Goal: Task Accomplishment & Management: Complete application form

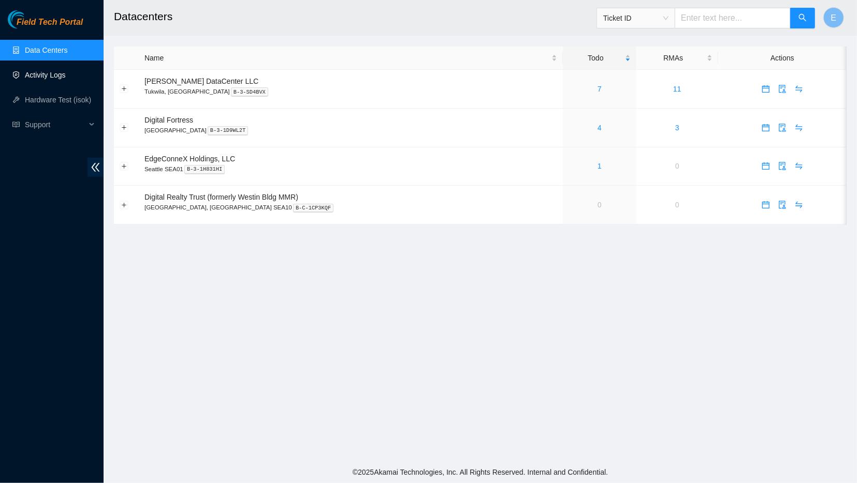
click at [51, 79] on link "Activity Logs" at bounding box center [45, 75] width 41 height 8
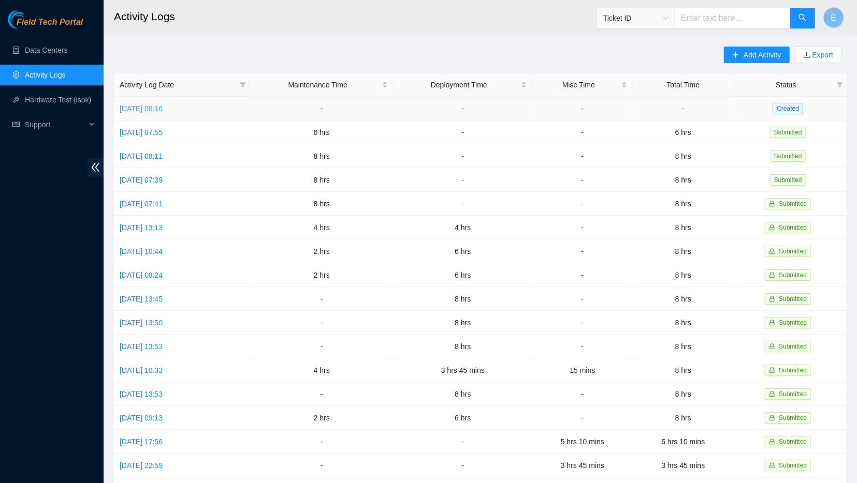
click at [163, 108] on link "Thu, 28 Aug 2025 08:16" at bounding box center [141, 109] width 43 height 8
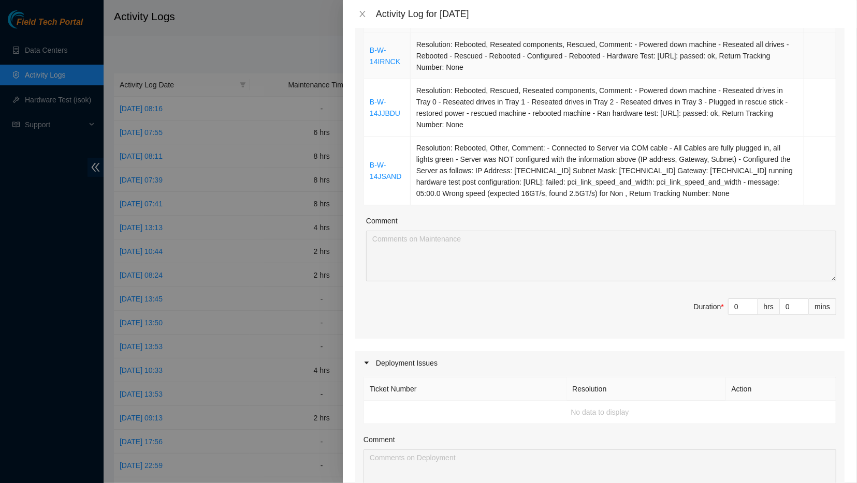
scroll to position [195, 0]
click at [748, 305] on span "Decrease Value" at bounding box center [751, 307] width 11 height 9
click at [737, 298] on input "0" at bounding box center [742, 305] width 29 height 16
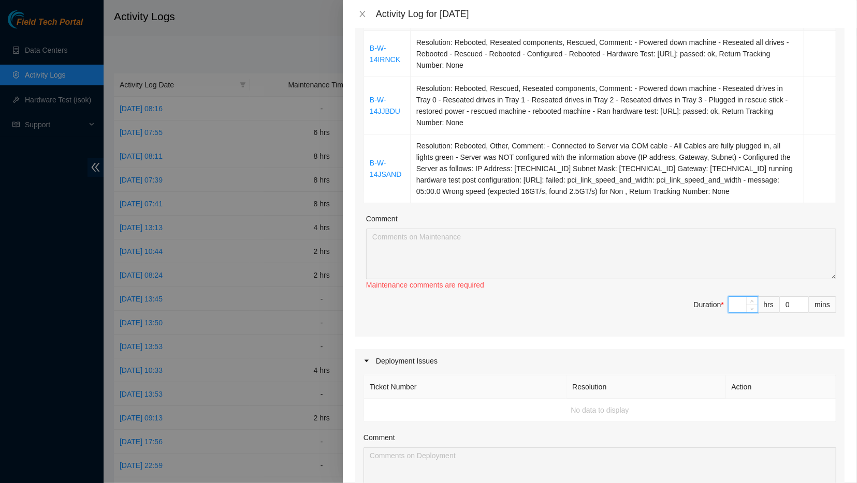
type input "8"
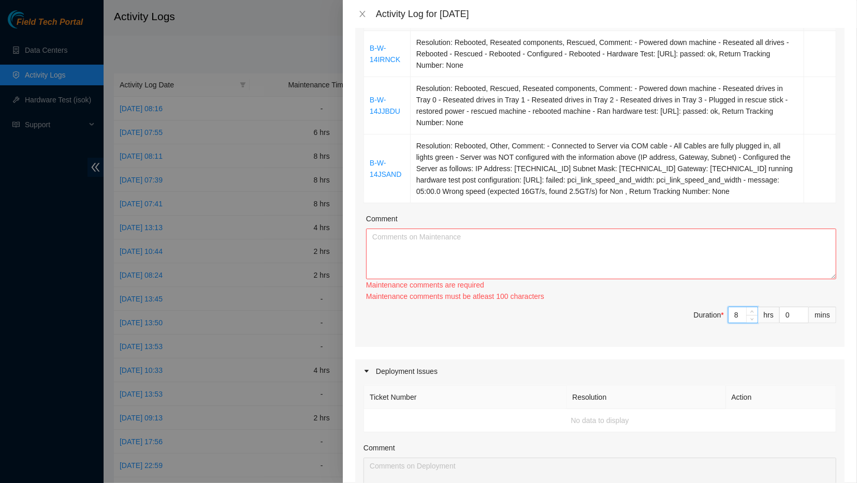
type input "8"
click at [648, 257] on textarea "Comment" at bounding box center [601, 254] width 470 height 51
paste textarea "8/28/2025 Activity Log ----------------------------------- B-W-14JJBDU Problem …"
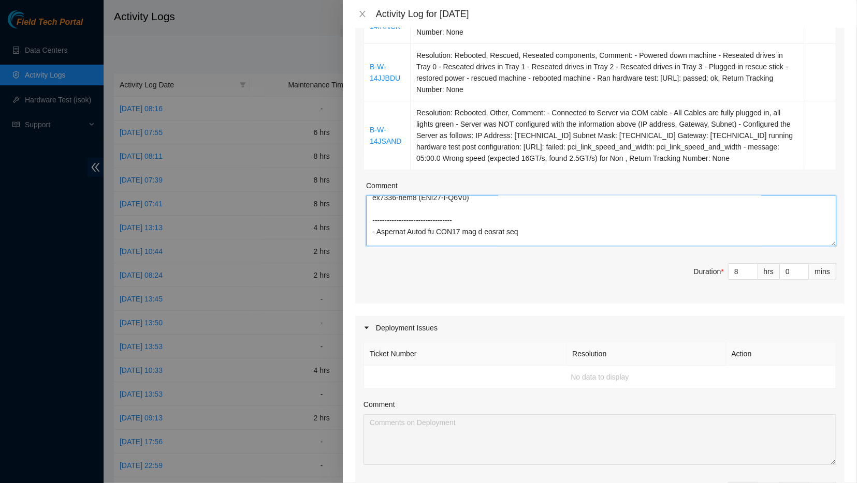
scroll to position [1715, 0]
click at [466, 232] on textarea "Comment" at bounding box center [601, 221] width 470 height 51
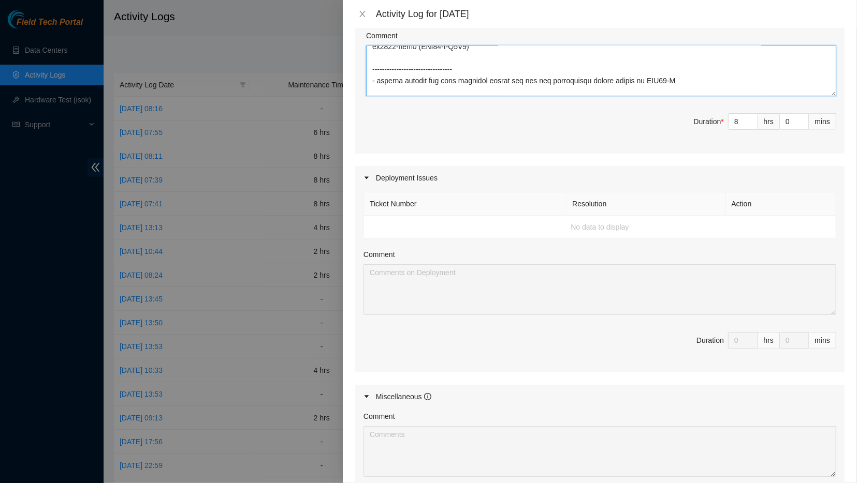
scroll to position [533, 0]
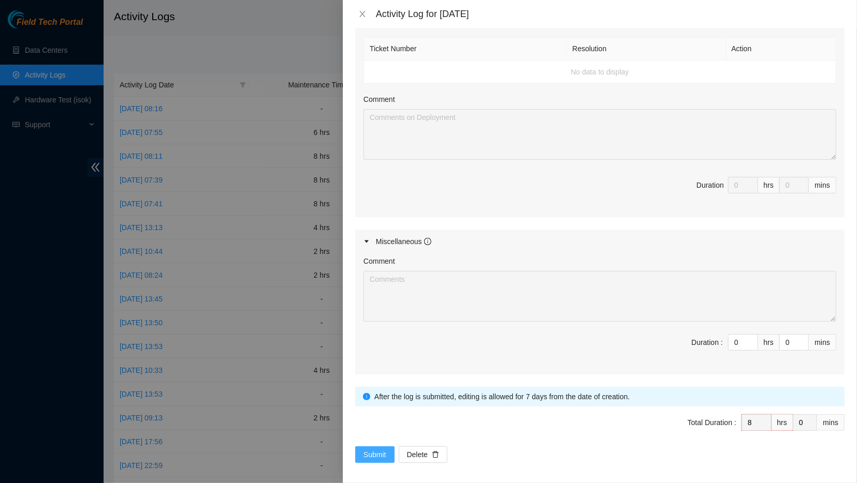
type textarea "8/28/2025 Activity Log ----------------------------------- B-W-14JJBDU Problem …"
click at [376, 451] on span "Submit" at bounding box center [374, 454] width 23 height 11
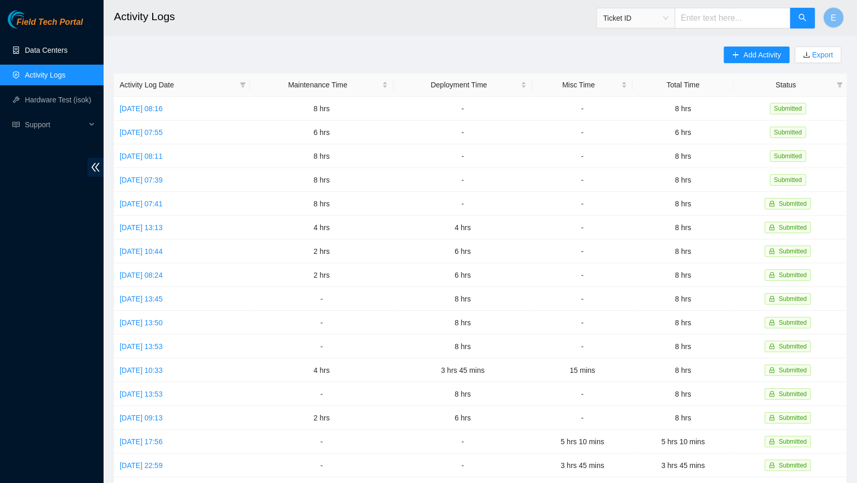
click at [56, 54] on link "Data Centers" at bounding box center [46, 50] width 42 height 8
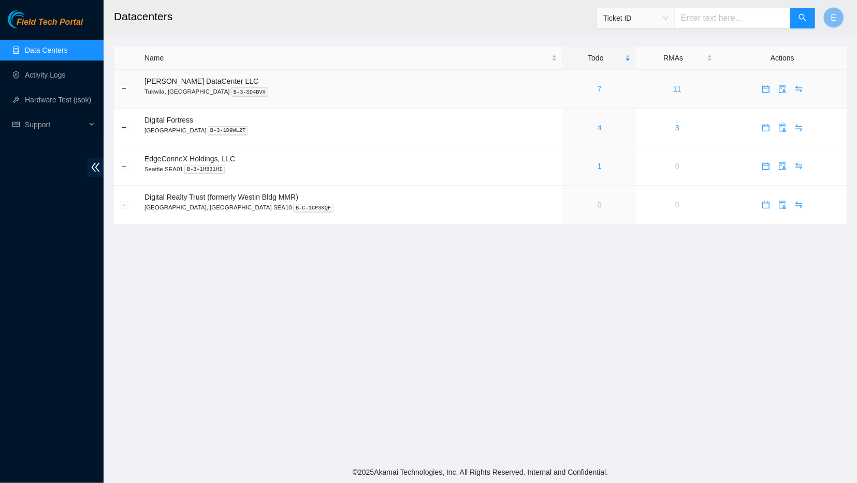
click at [568, 90] on div "7" at bounding box center [599, 88] width 62 height 11
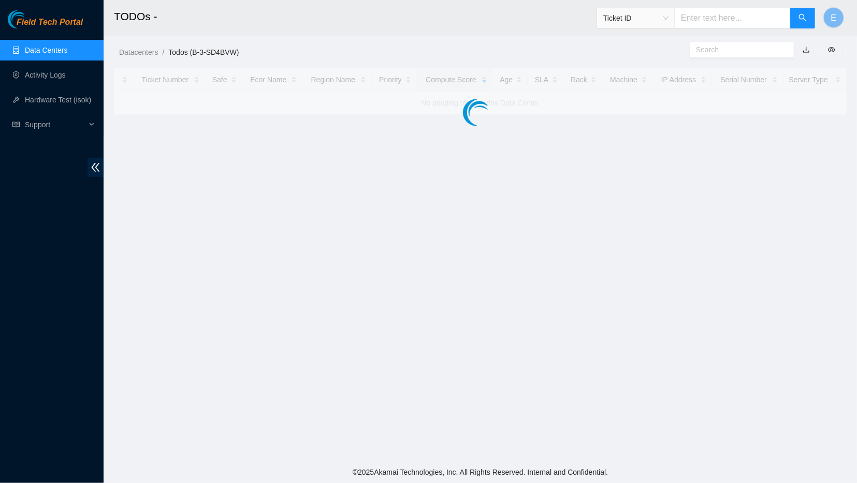
click at [568, 90] on div at bounding box center [480, 91] width 732 height 47
click at [509, 196] on main "TODOs - Ticket ID E Datacenters / Todos (B-3-SD4BVW) / Ticket Number Safe Ecor …" at bounding box center [480, 231] width 753 height 462
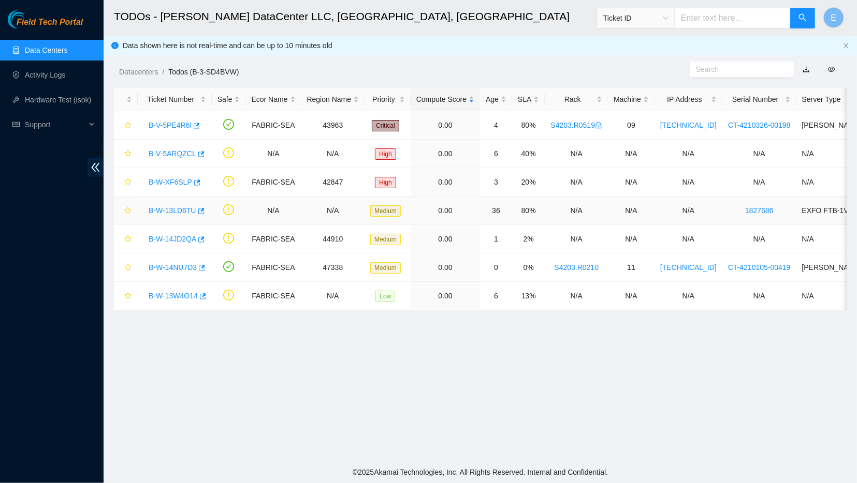
click at [512, 197] on td "80%" at bounding box center [528, 211] width 33 height 28
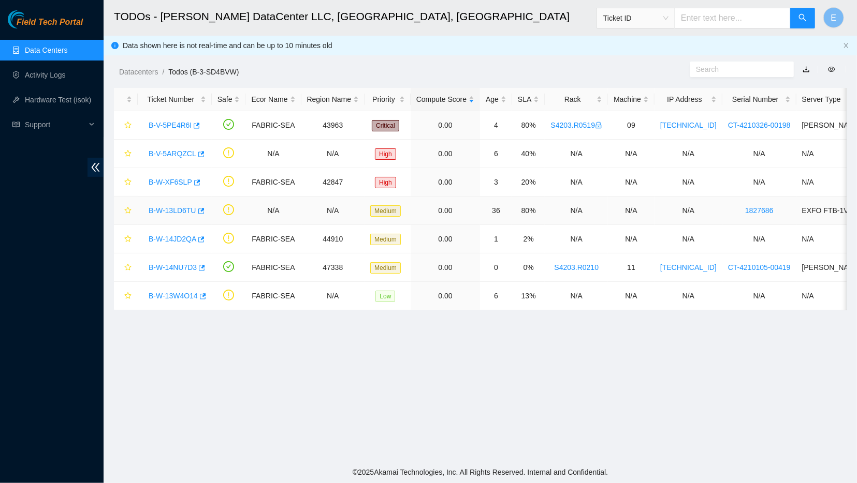
click at [512, 197] on td "80%" at bounding box center [528, 211] width 33 height 28
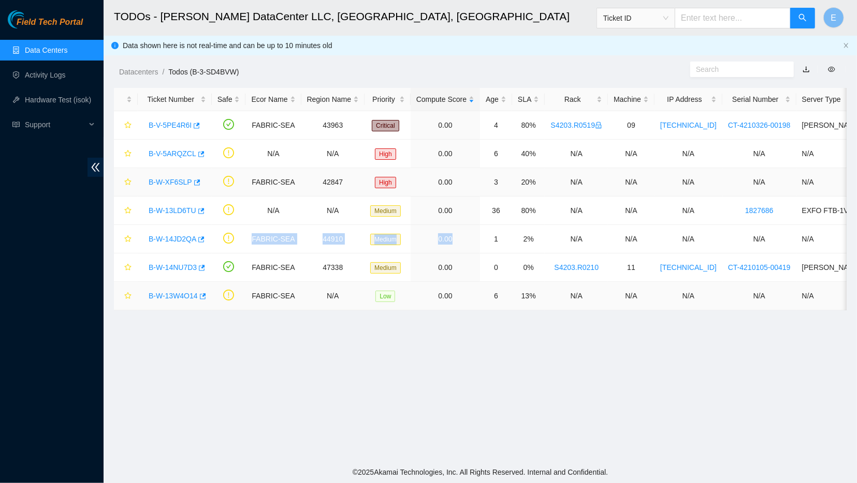
drag, startPoint x: 509, startPoint y: 196, endPoint x: 451, endPoint y: 290, distance: 110.6
click at [451, 290] on tbody "B-V-5PE4R6I FABRIC-SEA 43963 Critical 0.00 4 80% S4203.R0519 09 104.88.207.204 …" at bounding box center [590, 210] width 952 height 199
click at [437, 342] on main "TODOs - Sabey DataCenter LLC, Tukwila, WA Ticket ID E Data shown here is not re…" at bounding box center [480, 231] width 753 height 462
click at [173, 124] on link "B-V-5PE4R6I" at bounding box center [170, 125] width 43 height 8
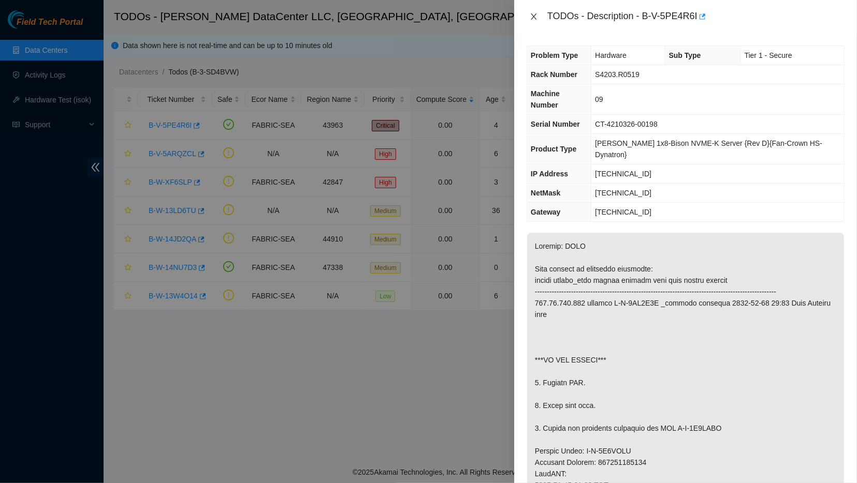
click at [529, 12] on button "Close" at bounding box center [533, 17] width 14 height 10
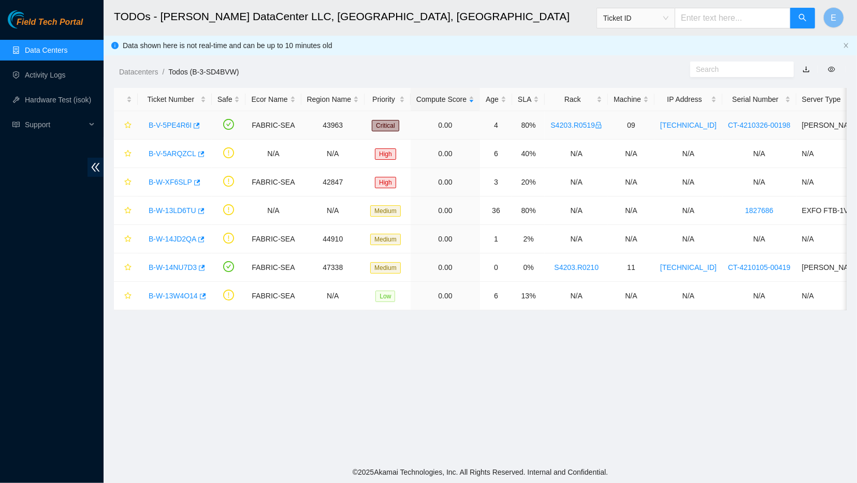
click at [596, 126] on icon "lock" at bounding box center [599, 125] width 6 height 7
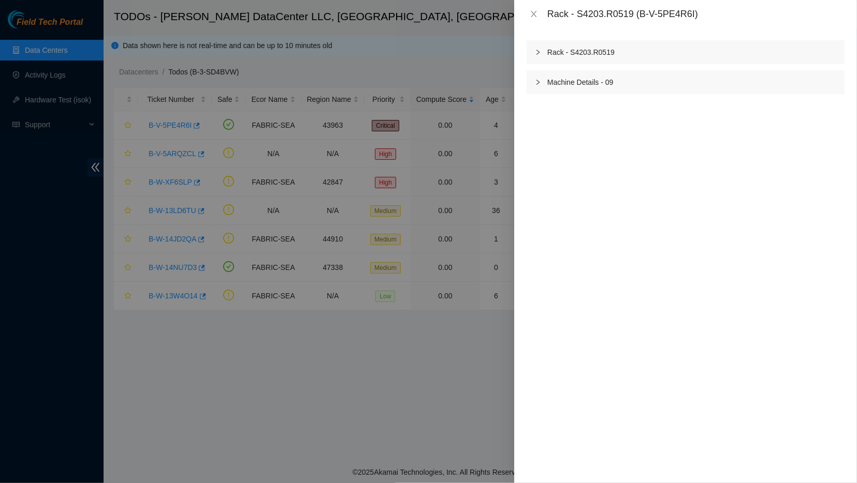
click at [542, 50] on div at bounding box center [541, 52] width 12 height 11
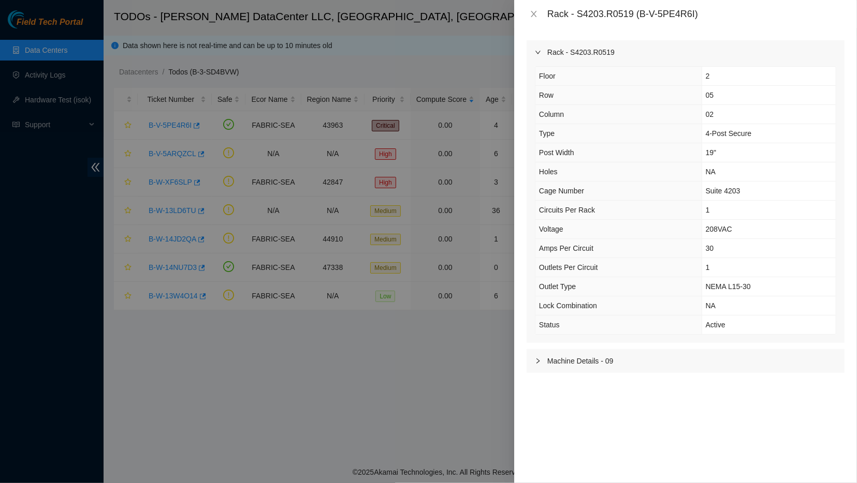
click at [535, 50] on span "right" at bounding box center [538, 52] width 6 height 6
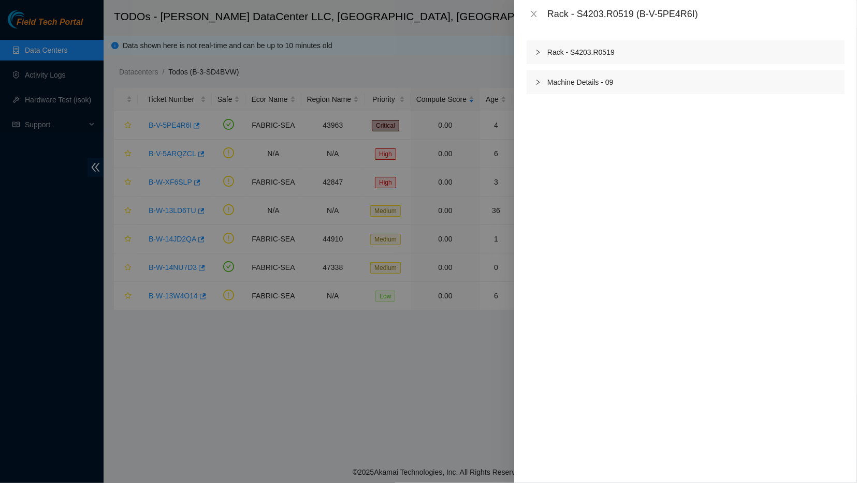
click at [535, 50] on icon "right" at bounding box center [538, 52] width 6 height 6
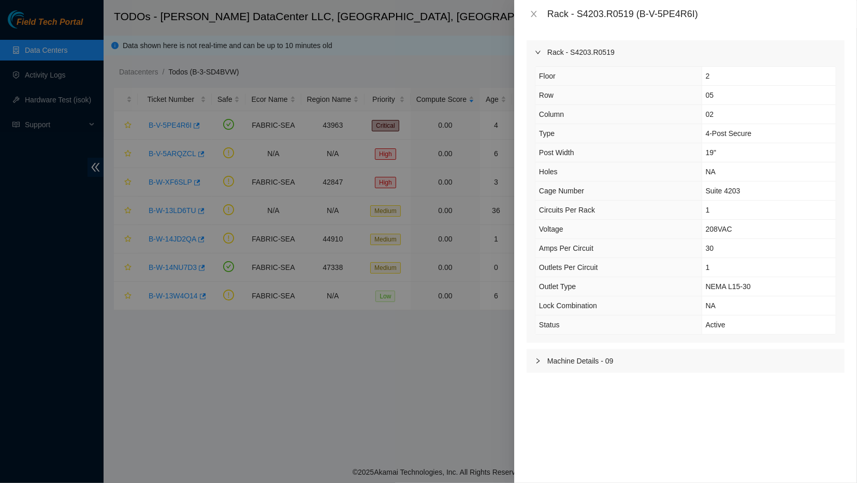
click at [535, 35] on div "Rack - S4203.R0519 Floor 2 Row 05 Column 02 Type 4-Post Secure Post Width 19" H…" at bounding box center [685, 255] width 343 height 455
click at [535, 14] on icon "close" at bounding box center [533, 14] width 8 height 8
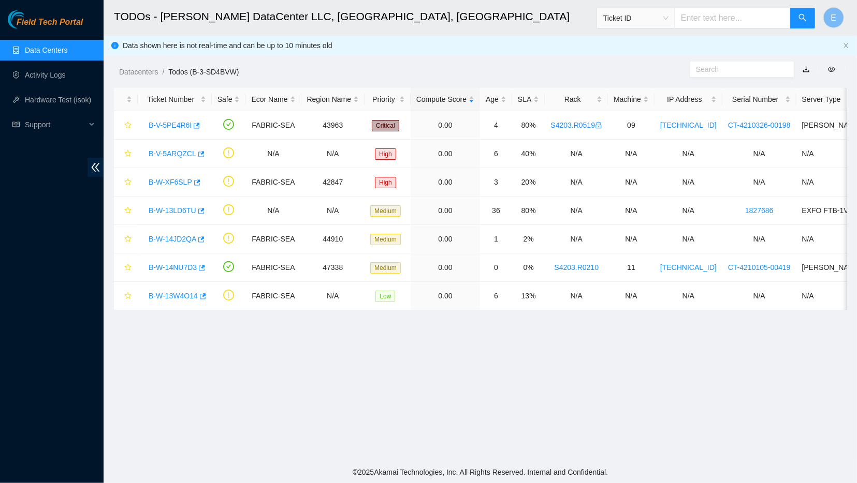
click at [45, 53] on link "Data Centers" at bounding box center [46, 50] width 42 height 8
